Goal: Task Accomplishment & Management: Manage account settings

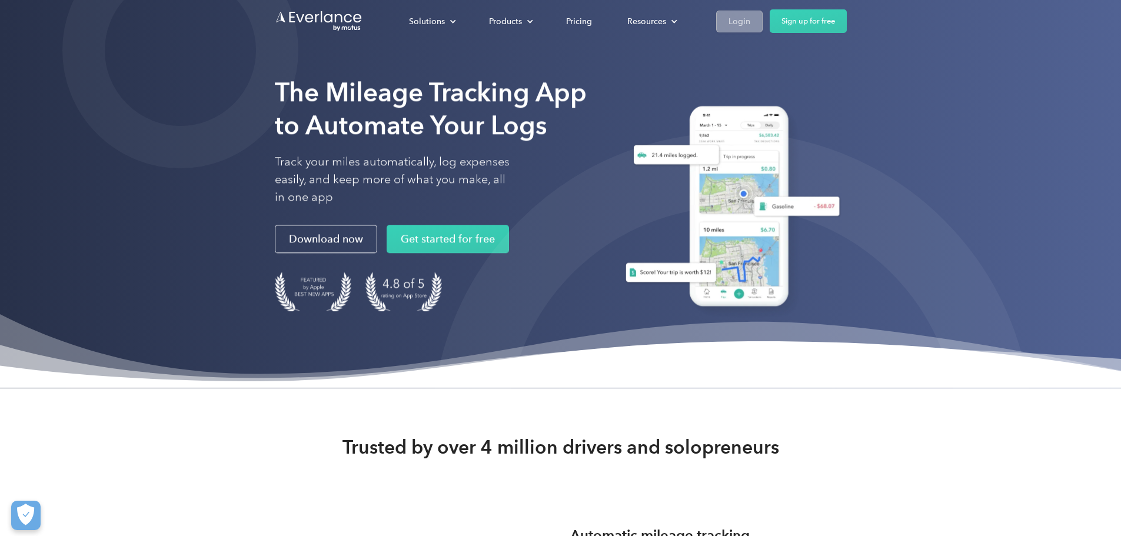
click at [763, 14] on link "Login" at bounding box center [739, 22] width 47 height 22
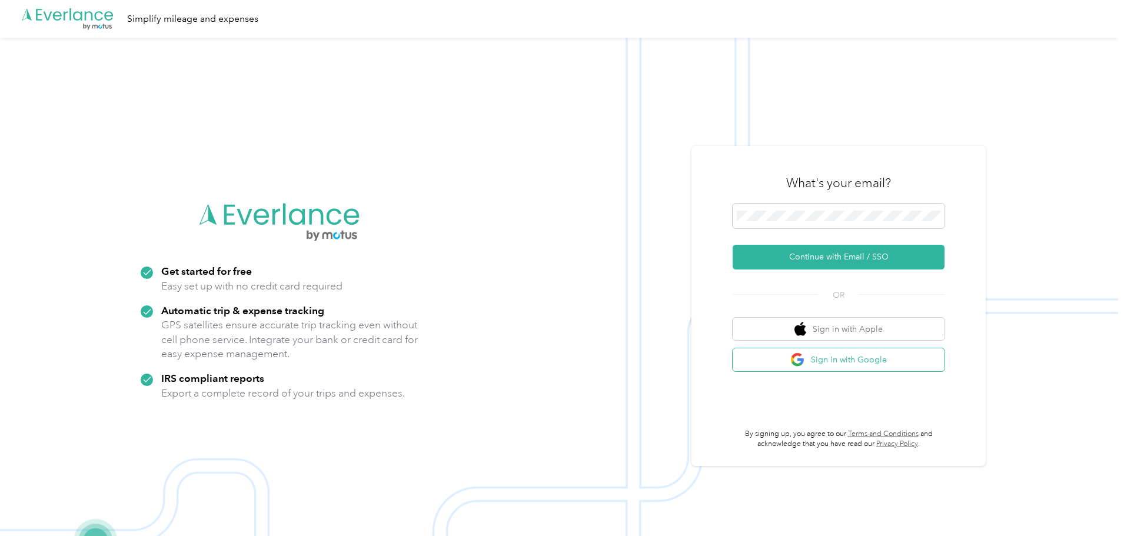
click at [813, 363] on button "Sign in with Google" at bounding box center [839, 359] width 212 height 23
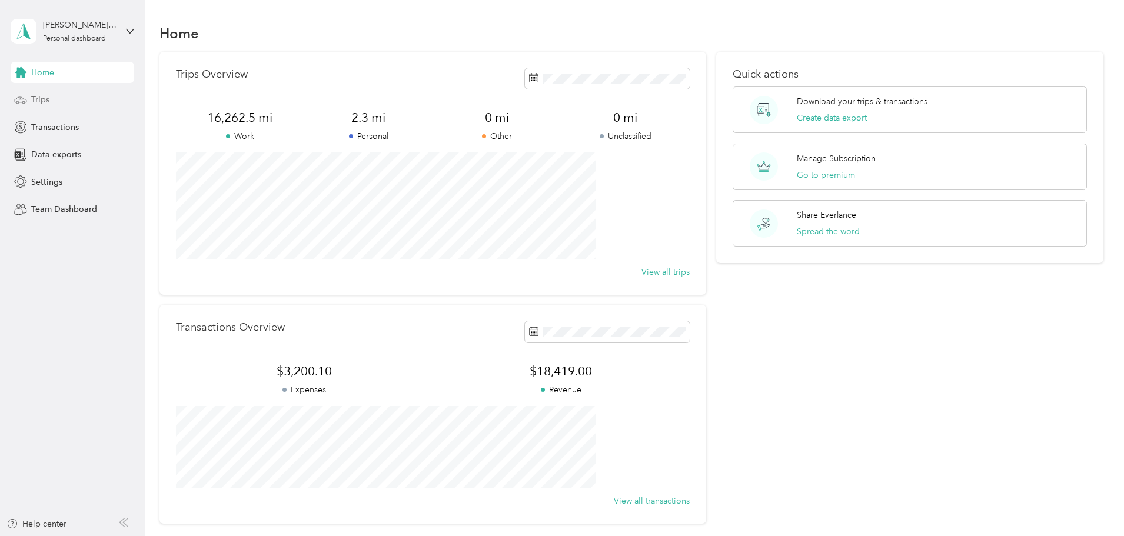
click at [42, 97] on span "Trips" at bounding box center [40, 100] width 18 height 12
click at [41, 96] on span "Trips" at bounding box center [40, 100] width 18 height 12
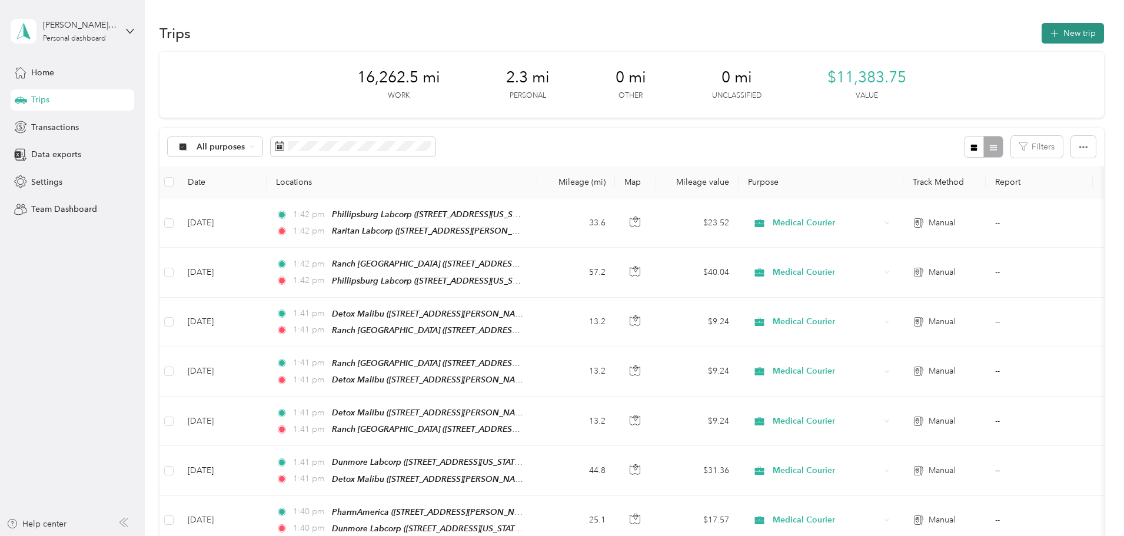
click at [1042, 31] on button "New trip" at bounding box center [1073, 33] width 62 height 21
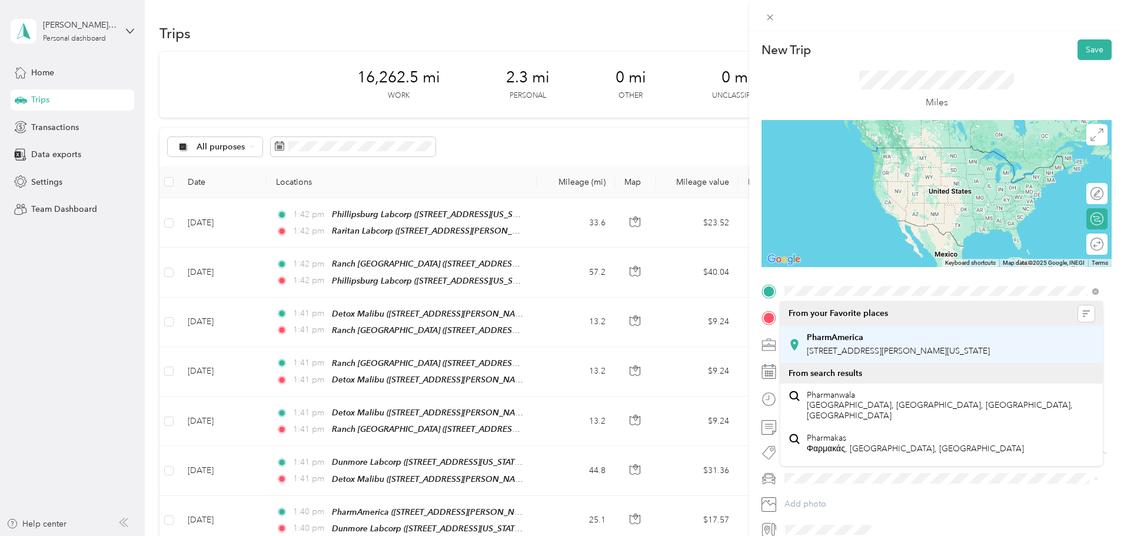
click at [841, 336] on strong "PharmAmerica" at bounding box center [835, 338] width 57 height 11
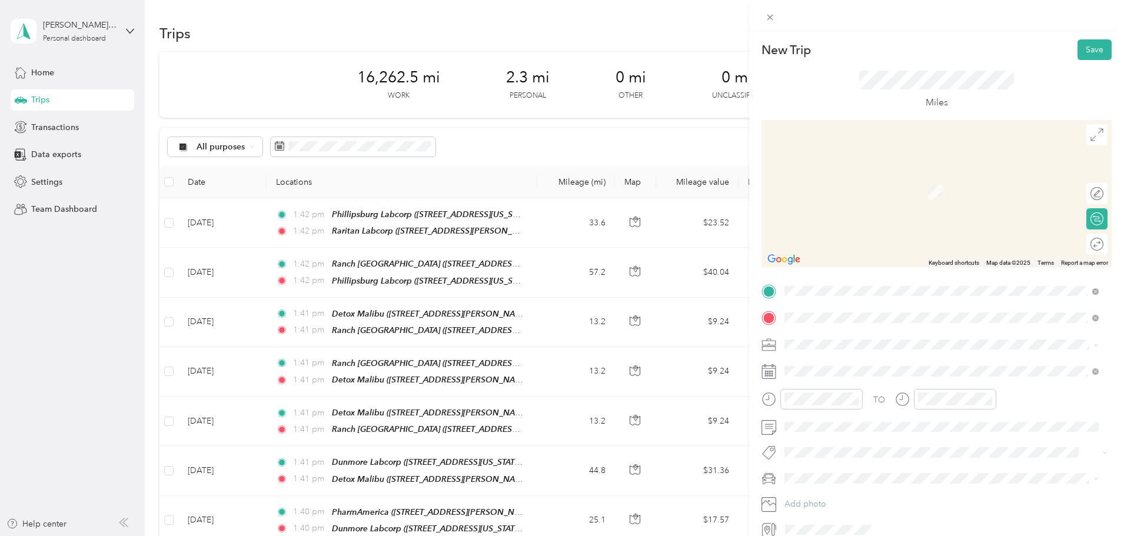
click at [839, 362] on strong "Oakwood" at bounding box center [826, 364] width 39 height 11
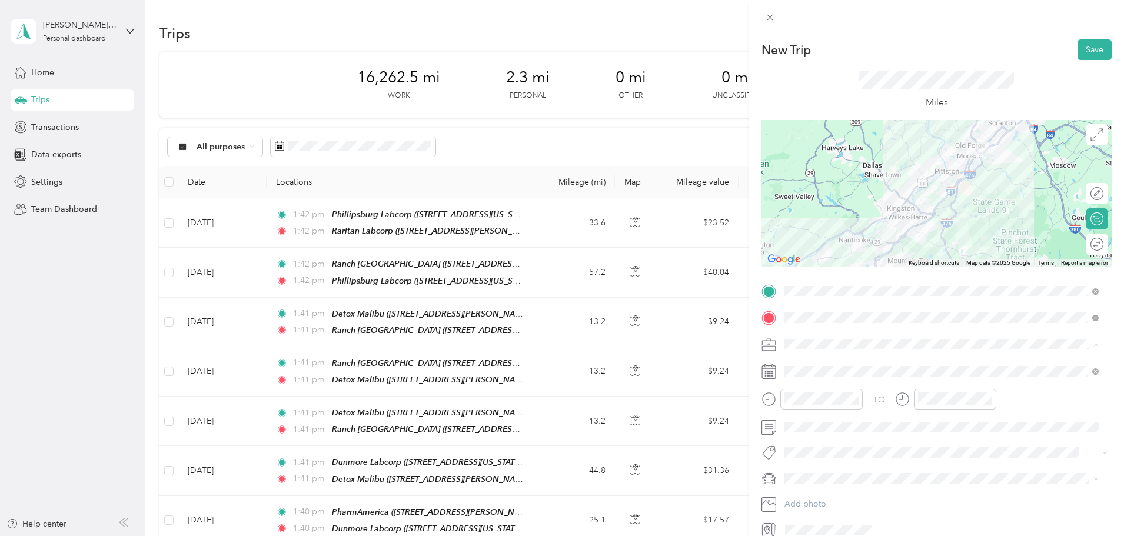
click at [839, 408] on span "Medical Courier" at bounding box center [818, 406] width 59 height 10
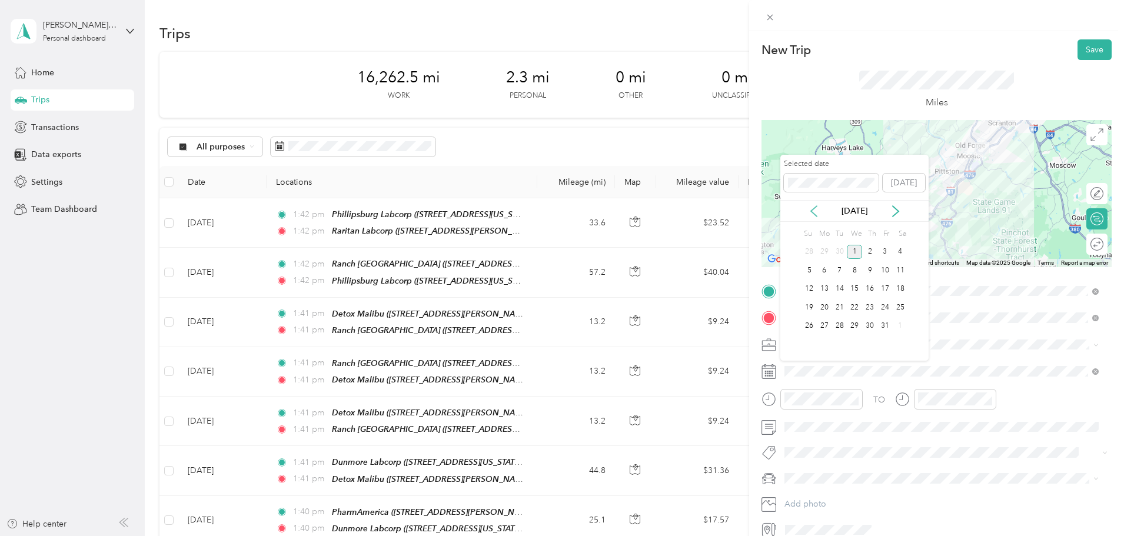
click at [813, 211] on icon at bounding box center [814, 211] width 12 height 12
click at [836, 324] on div "30" at bounding box center [839, 326] width 15 height 15
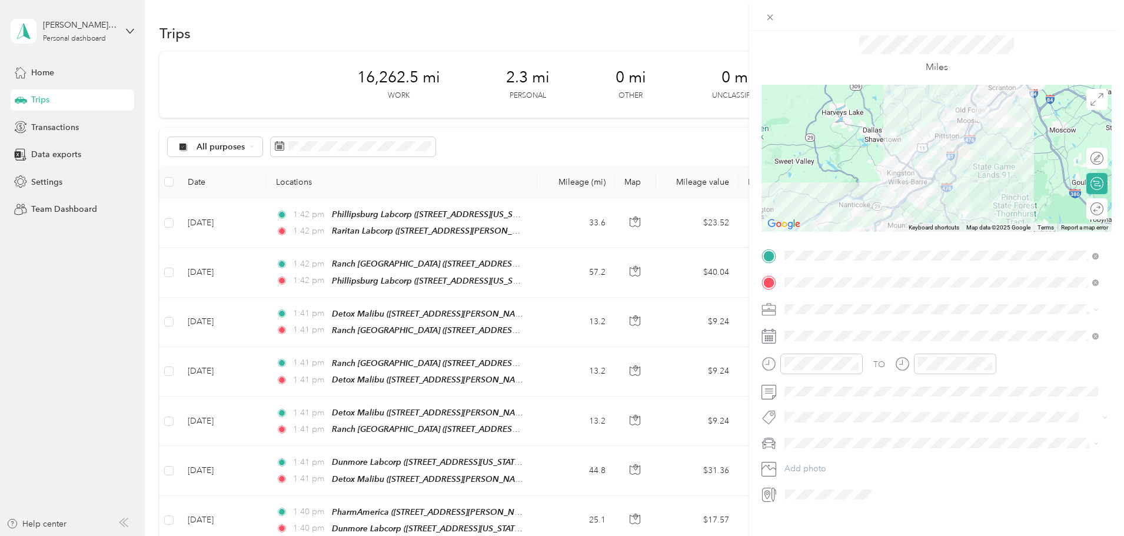
scroll to position [55, 0]
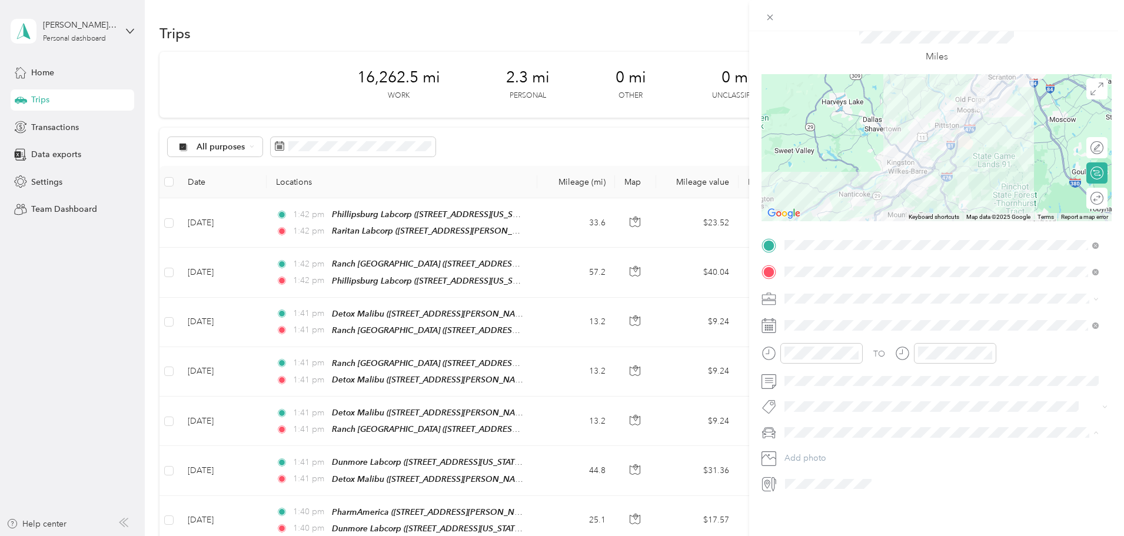
click at [811, 446] on div "Main Car" at bounding box center [942, 445] width 306 height 12
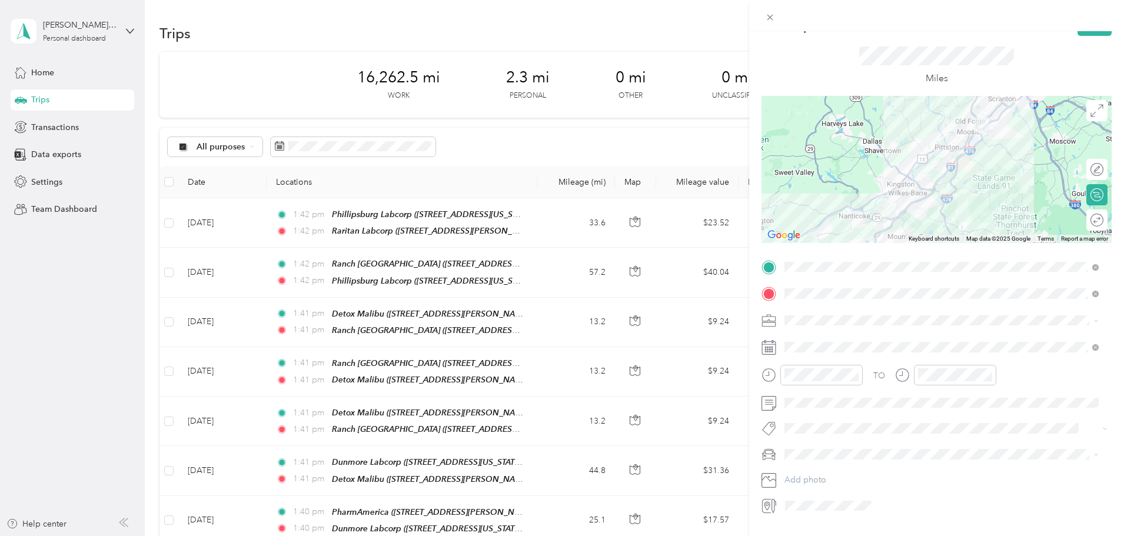
scroll to position [0, 0]
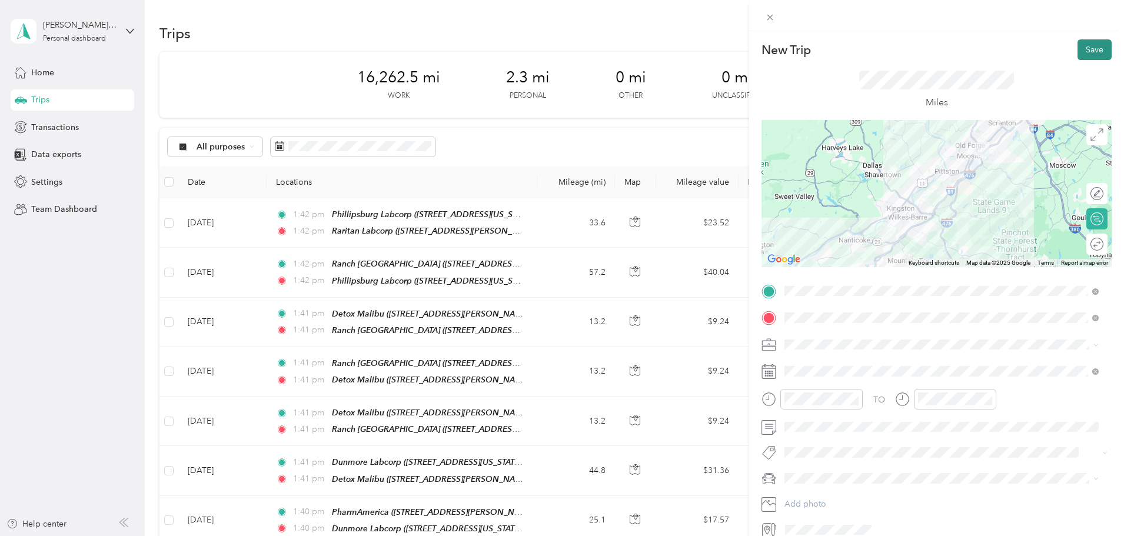
click at [1082, 49] on button "Save" at bounding box center [1095, 49] width 34 height 21
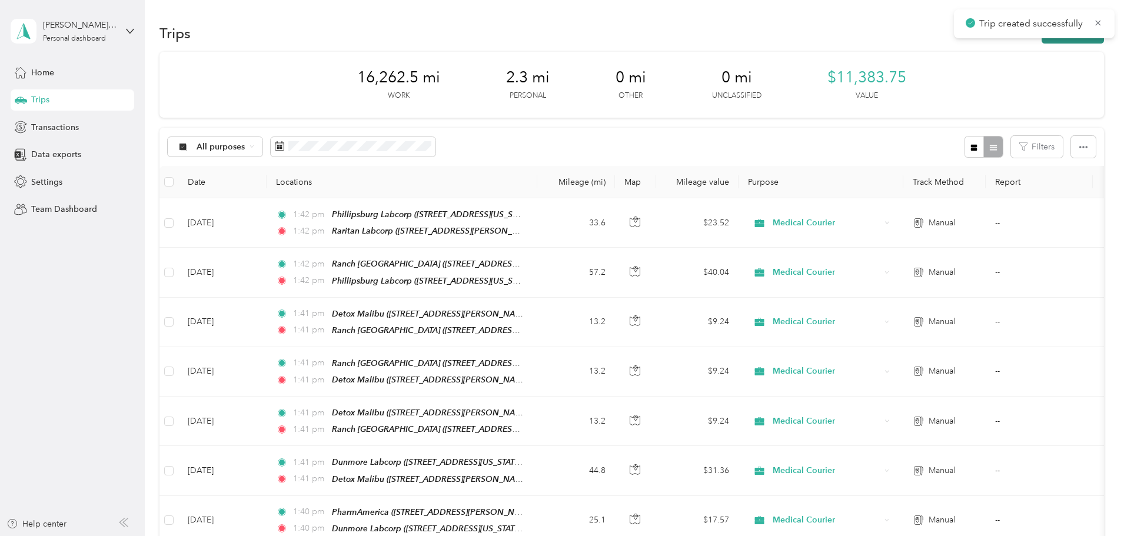
click at [1042, 39] on button "New trip" at bounding box center [1073, 33] width 62 height 21
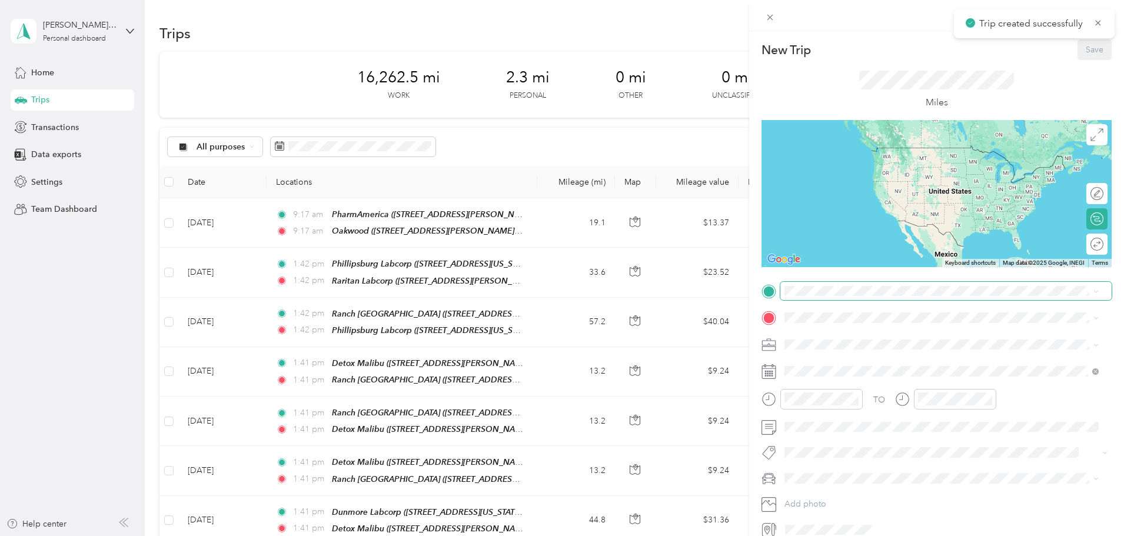
click at [796, 297] on span at bounding box center [946, 291] width 331 height 19
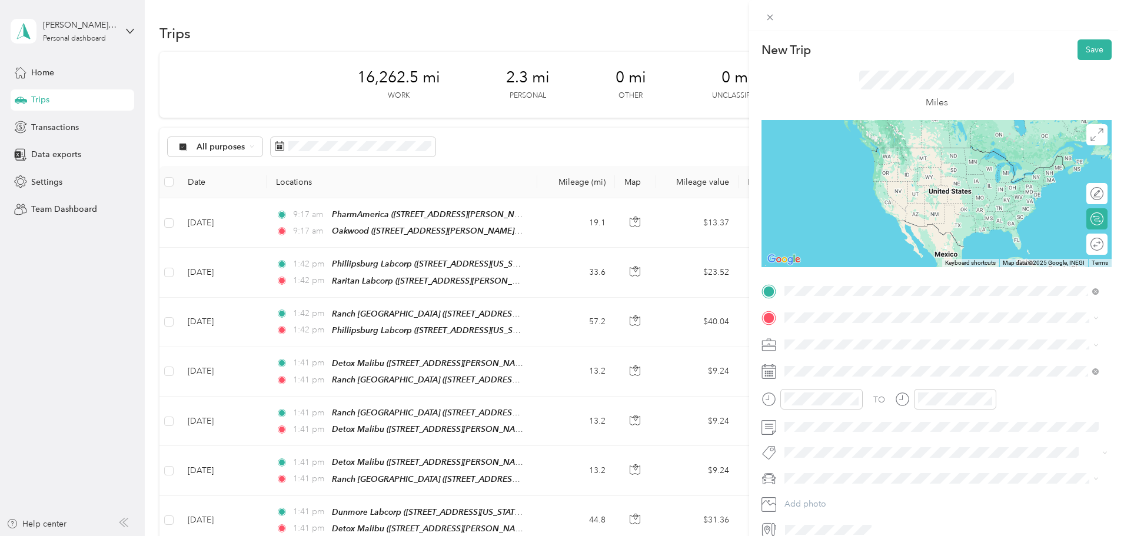
click at [822, 330] on li "Oakwood [STREET_ADDRESS][PERSON_NAME][US_STATE]" at bounding box center [942, 344] width 323 height 37
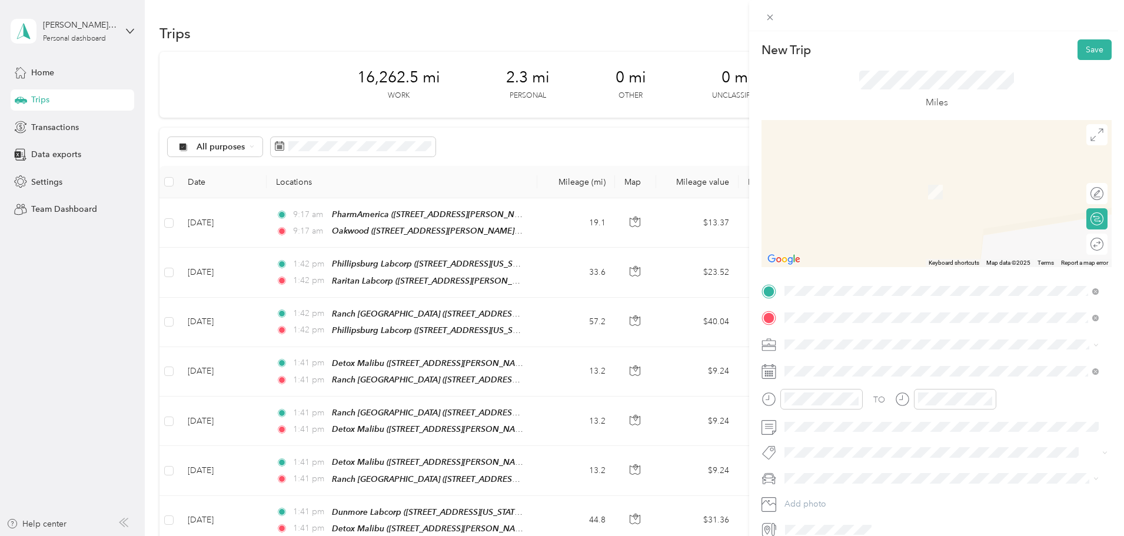
click at [836, 371] on div "St. [PERSON_NAME] [STREET_ADDRESS][PERSON_NAME][US_STATE]" at bounding box center [898, 371] width 183 height 25
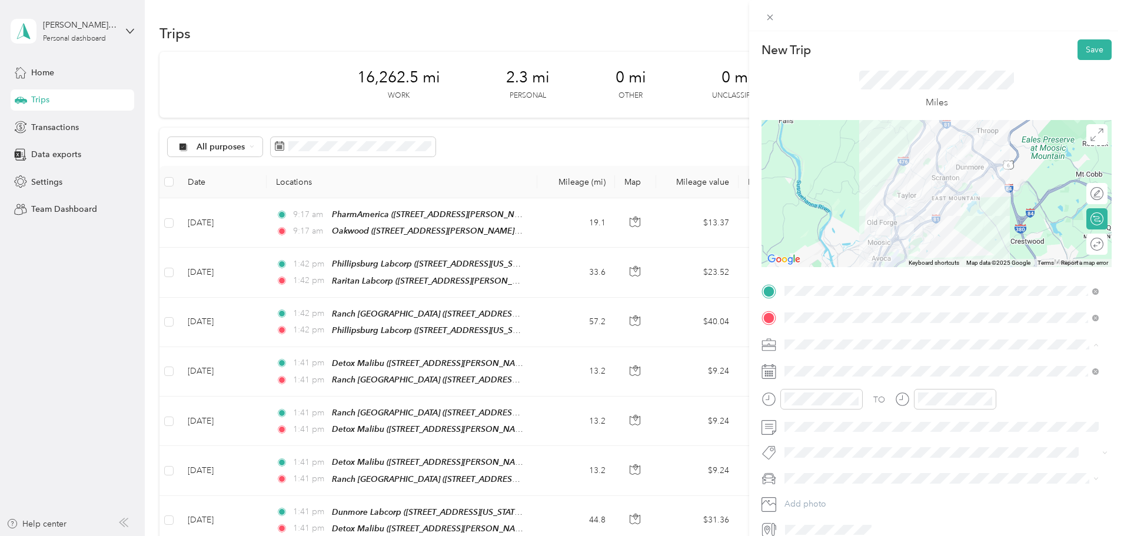
click at [831, 406] on span "Medical Courier" at bounding box center [818, 406] width 59 height 10
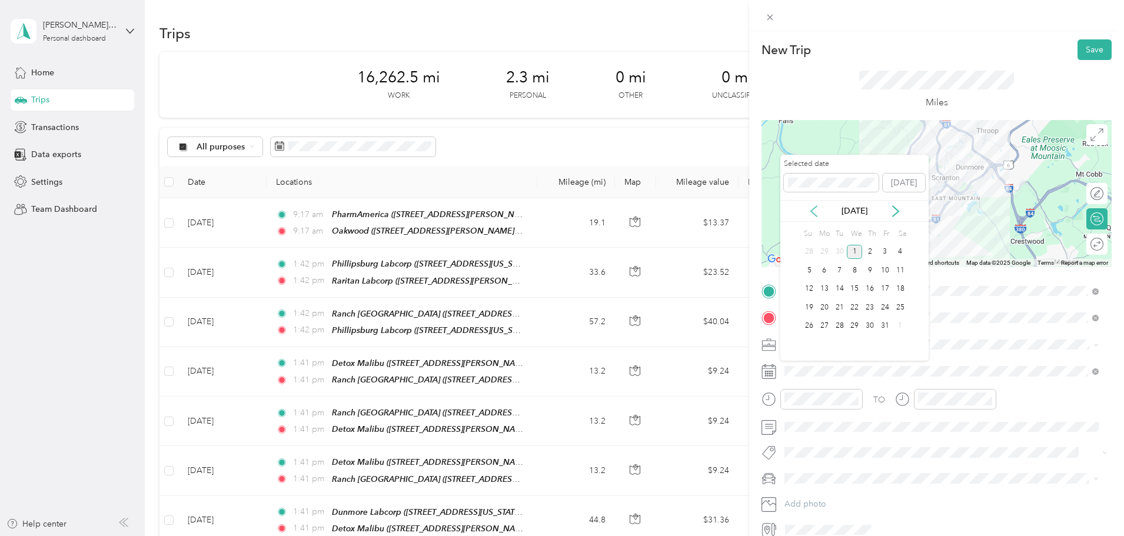
click at [812, 207] on icon at bounding box center [814, 211] width 12 height 12
click at [841, 327] on div "30" at bounding box center [839, 326] width 15 height 15
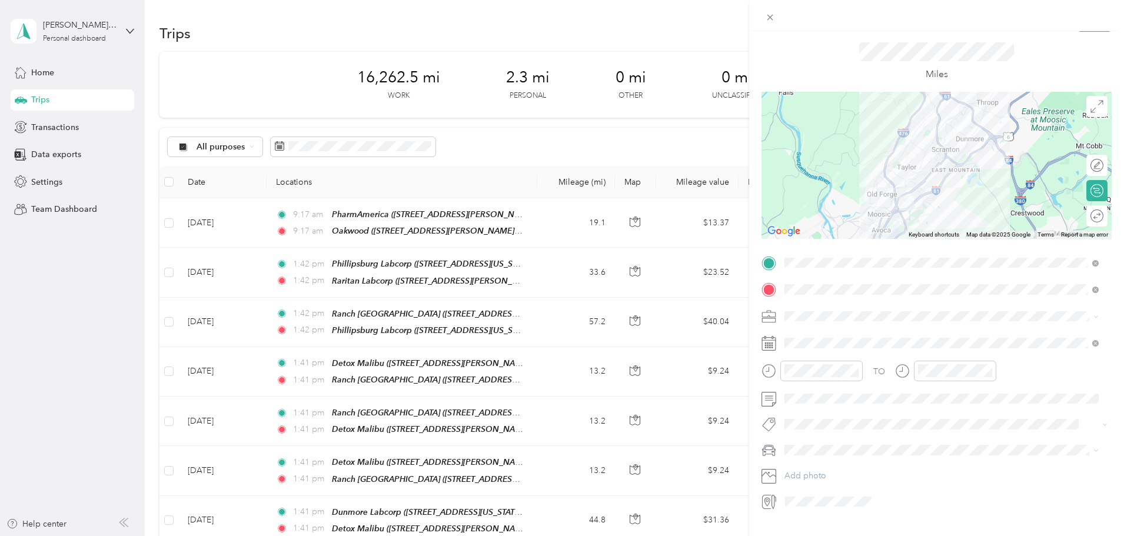
scroll to position [55, 0]
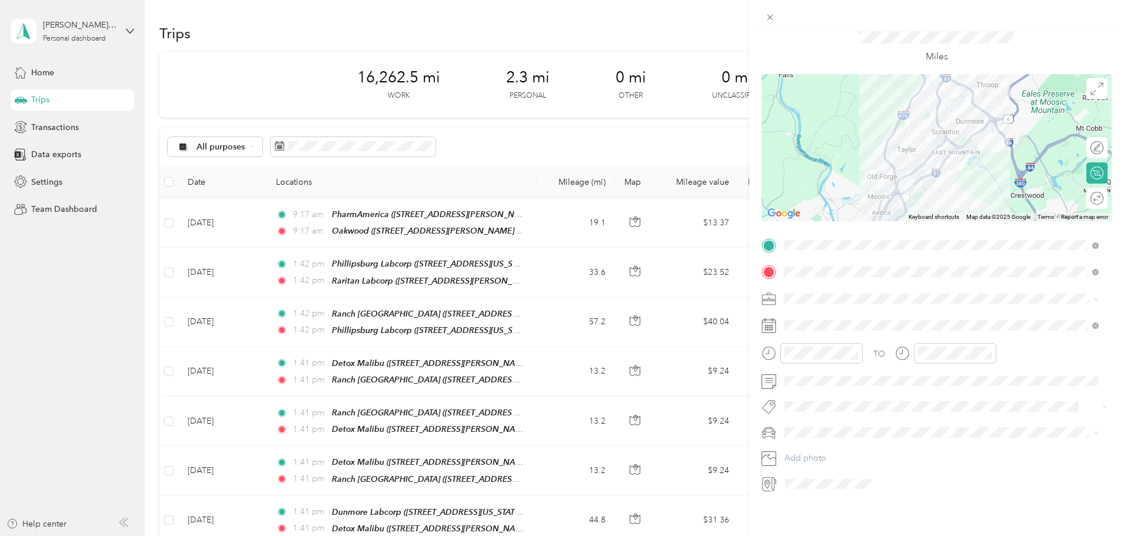
click at [811, 443] on span "Main Car" at bounding box center [805, 445] width 33 height 10
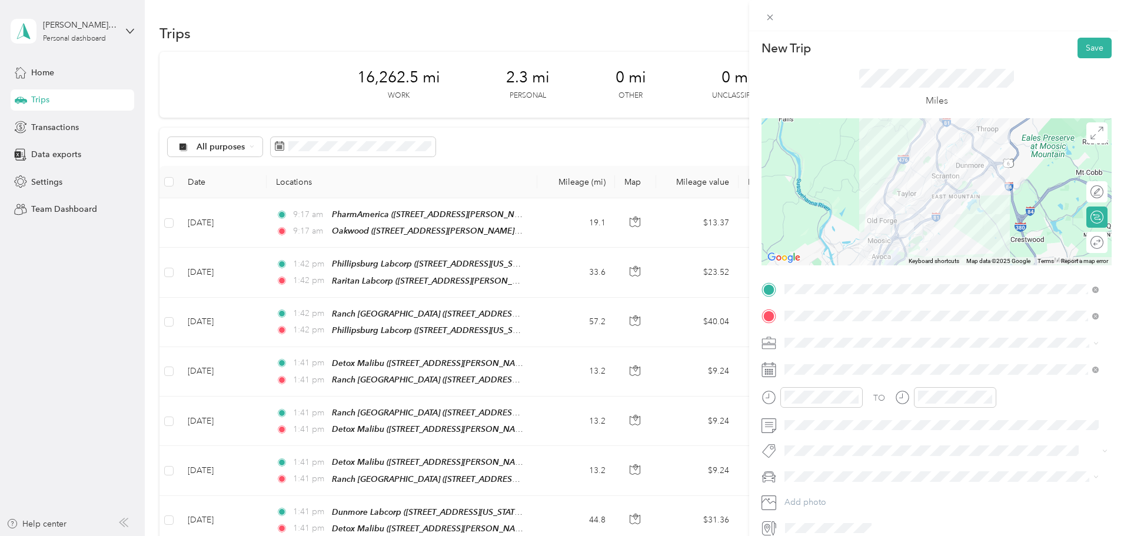
scroll to position [0, 0]
click at [1078, 50] on button "Save" at bounding box center [1095, 49] width 34 height 21
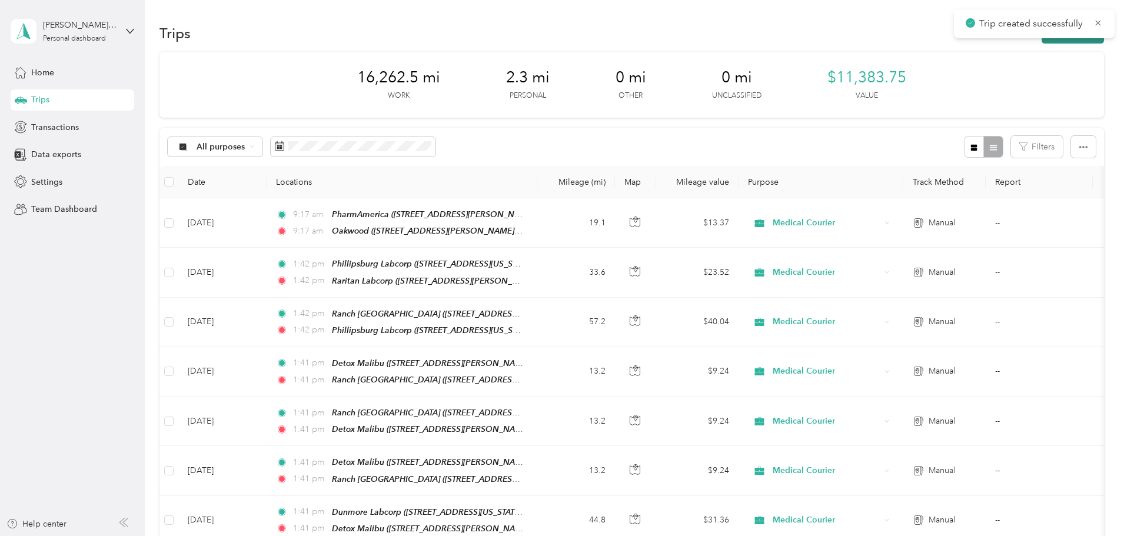
click at [1042, 43] on button "New trip" at bounding box center [1073, 33] width 62 height 21
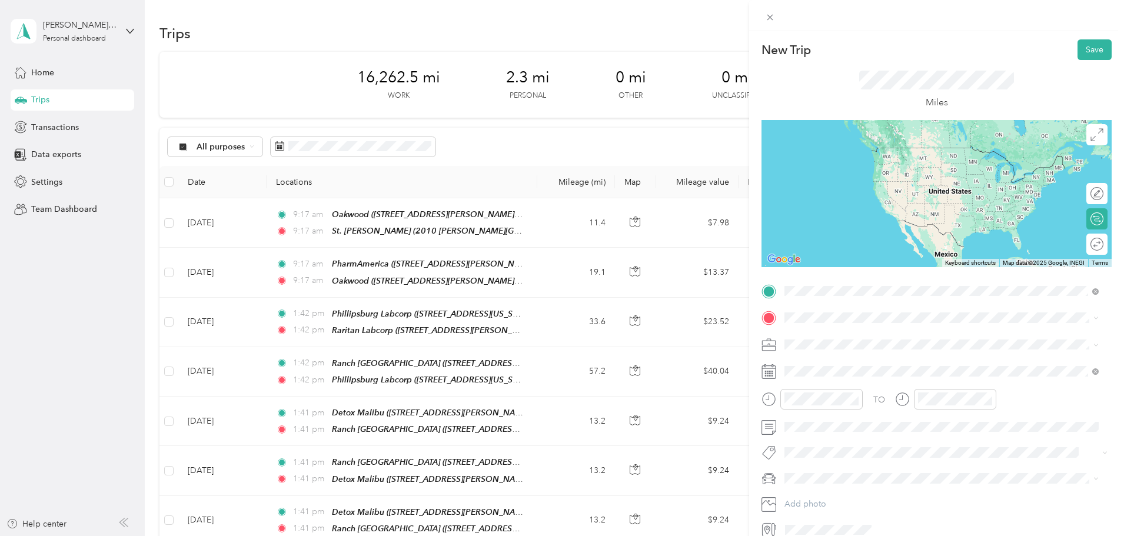
click at [845, 340] on strong "St. [PERSON_NAME]" at bounding box center [848, 338] width 82 height 11
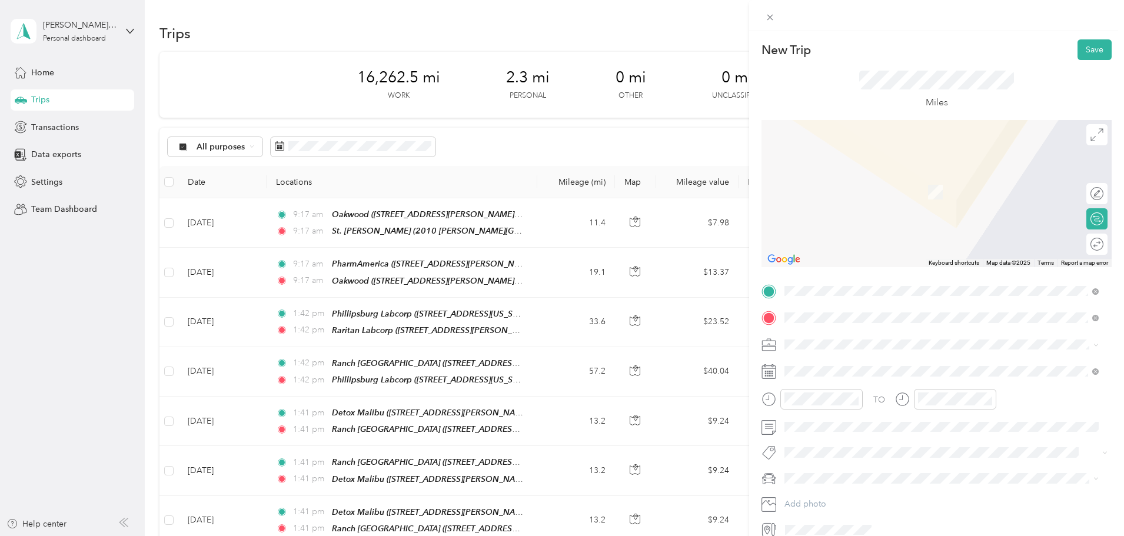
click at [826, 360] on strong "Elan Skilled Nursing" at bounding box center [846, 364] width 78 height 11
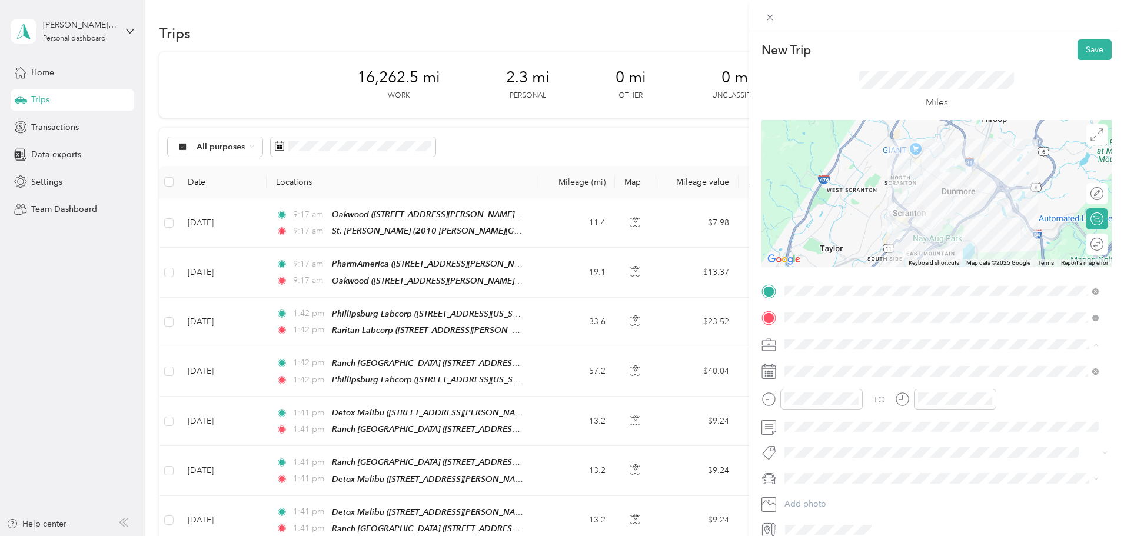
click at [817, 402] on span "Medical Courier" at bounding box center [818, 406] width 59 height 10
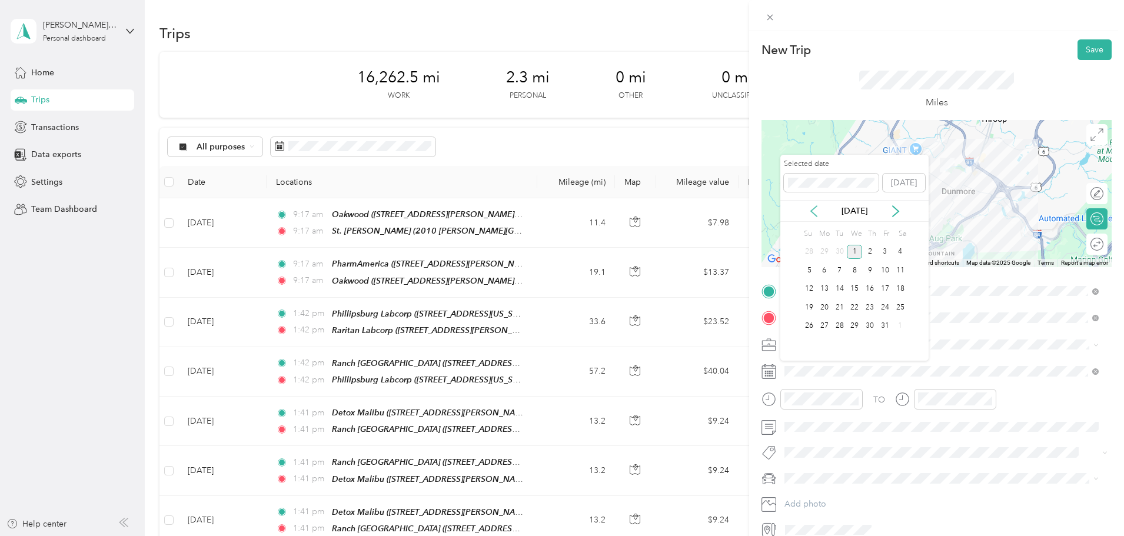
click at [812, 212] on icon at bounding box center [814, 211] width 6 height 11
click at [839, 325] on div "30" at bounding box center [839, 326] width 15 height 15
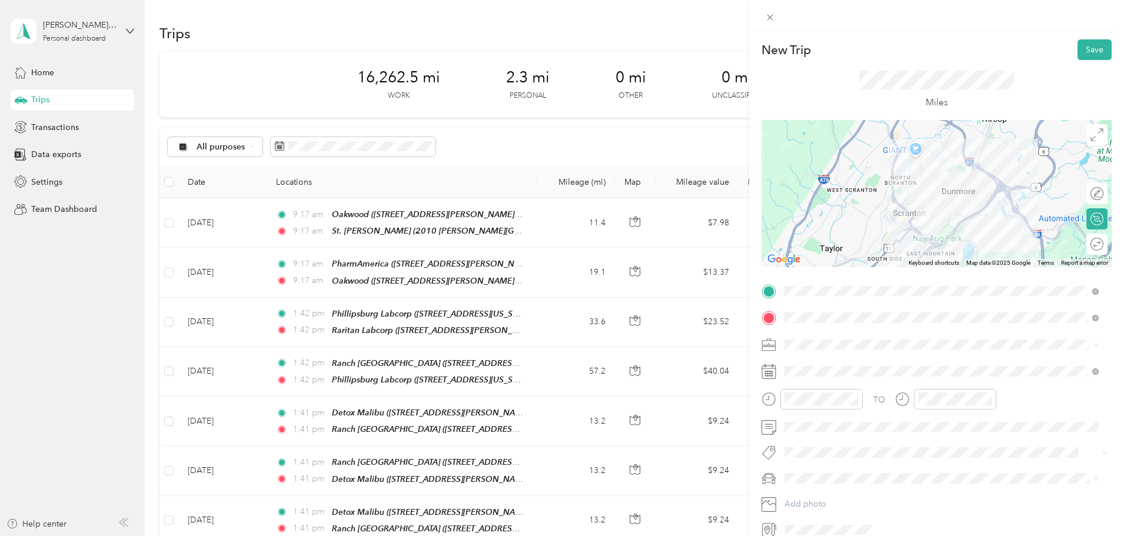
click at [811, 491] on li "Main Car" at bounding box center [942, 499] width 323 height 21
click at [1078, 48] on button "Save" at bounding box center [1095, 49] width 34 height 21
